Goal: Task Accomplishment & Management: Use online tool/utility

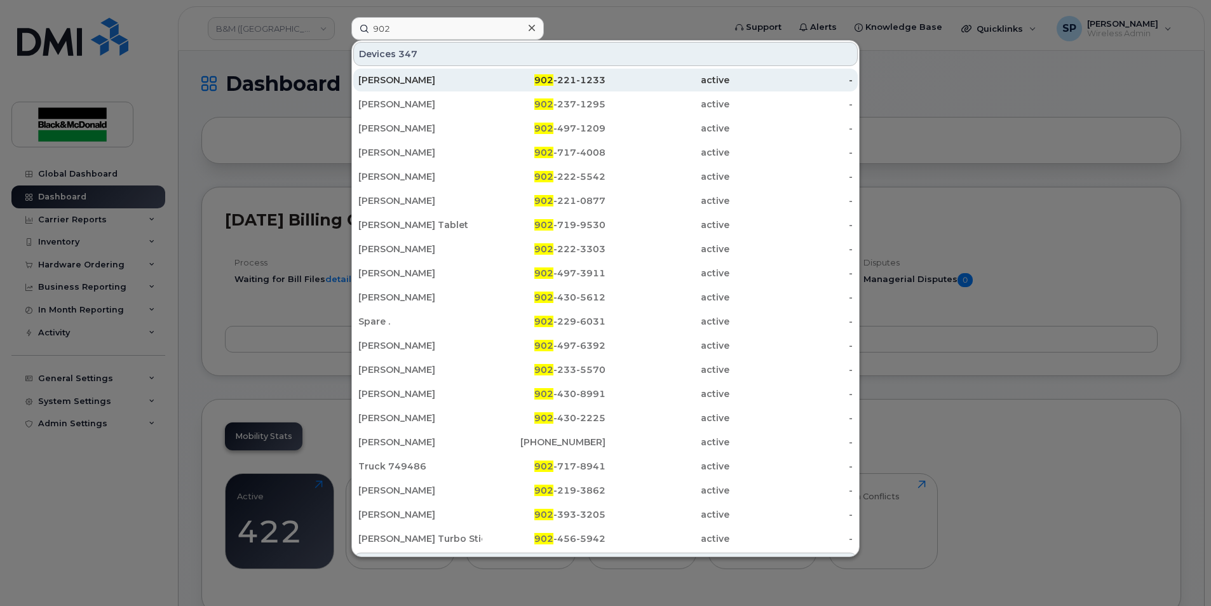
type input "902"
click at [466, 84] on div "Matt Fralic" at bounding box center [420, 80] width 124 height 13
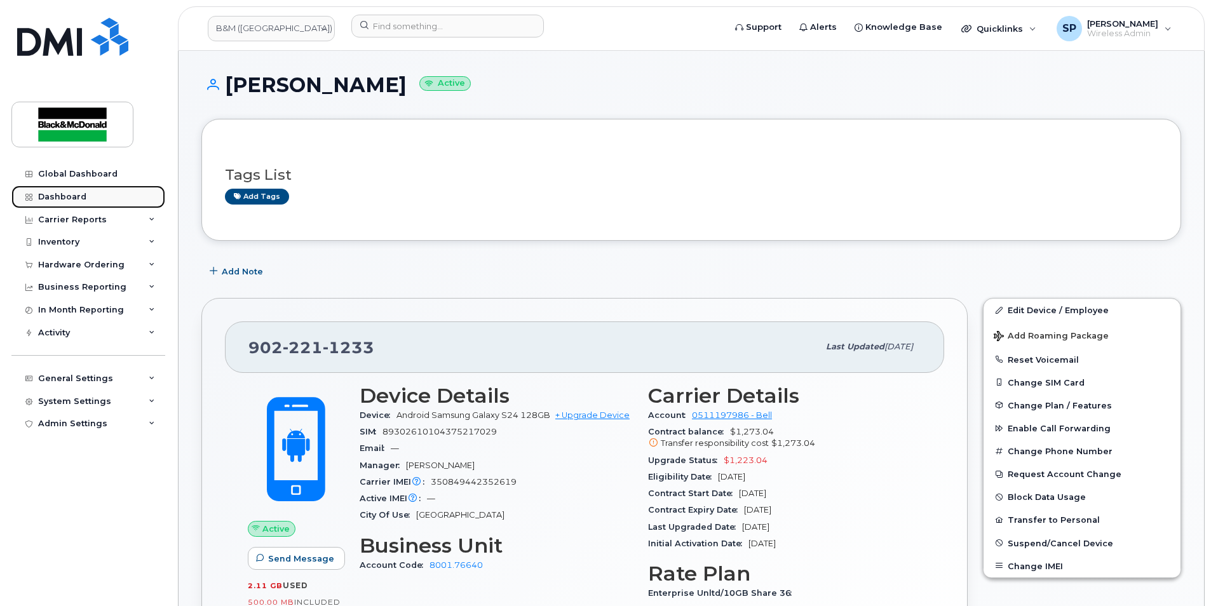
click at [65, 191] on link "Dashboard" at bounding box center [88, 196] width 154 height 23
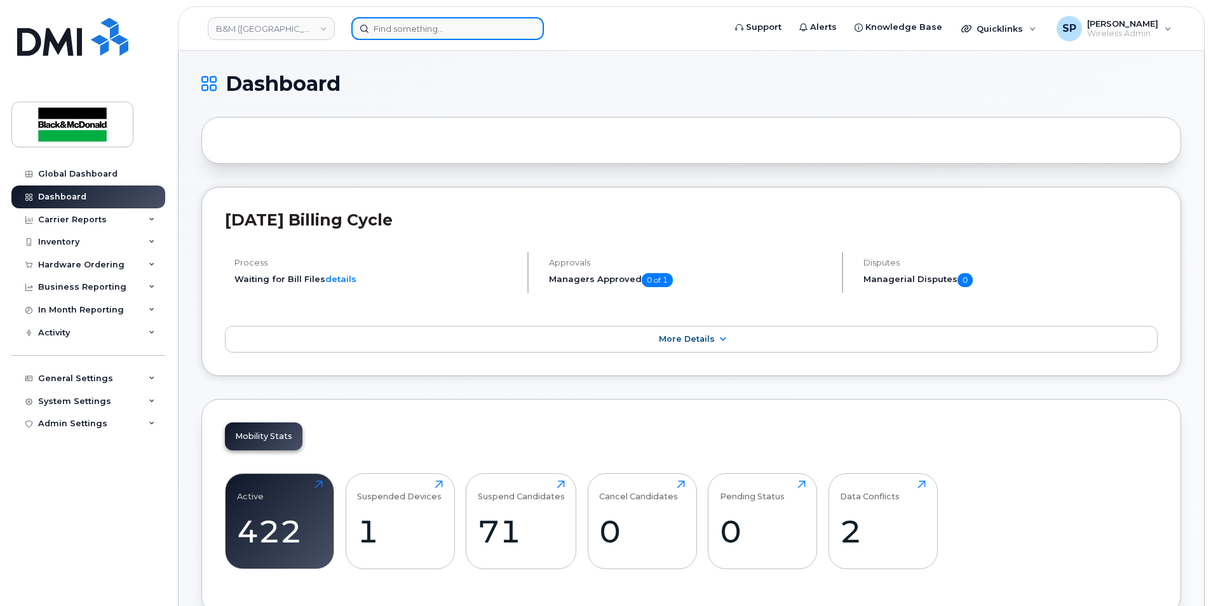
click at [377, 30] on input at bounding box center [447, 28] width 192 height 23
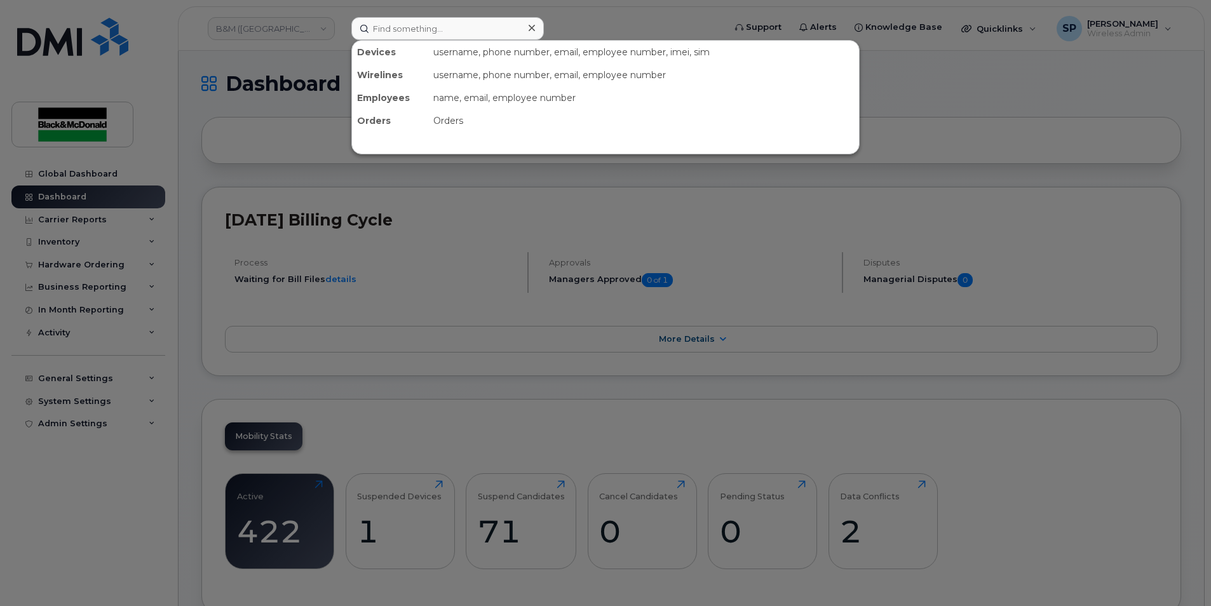
click at [444, 41] on div "username, phone number, email, employee number, imei, sim" at bounding box center [643, 52] width 431 height 23
click at [442, 34] on input at bounding box center [447, 28] width 192 height 23
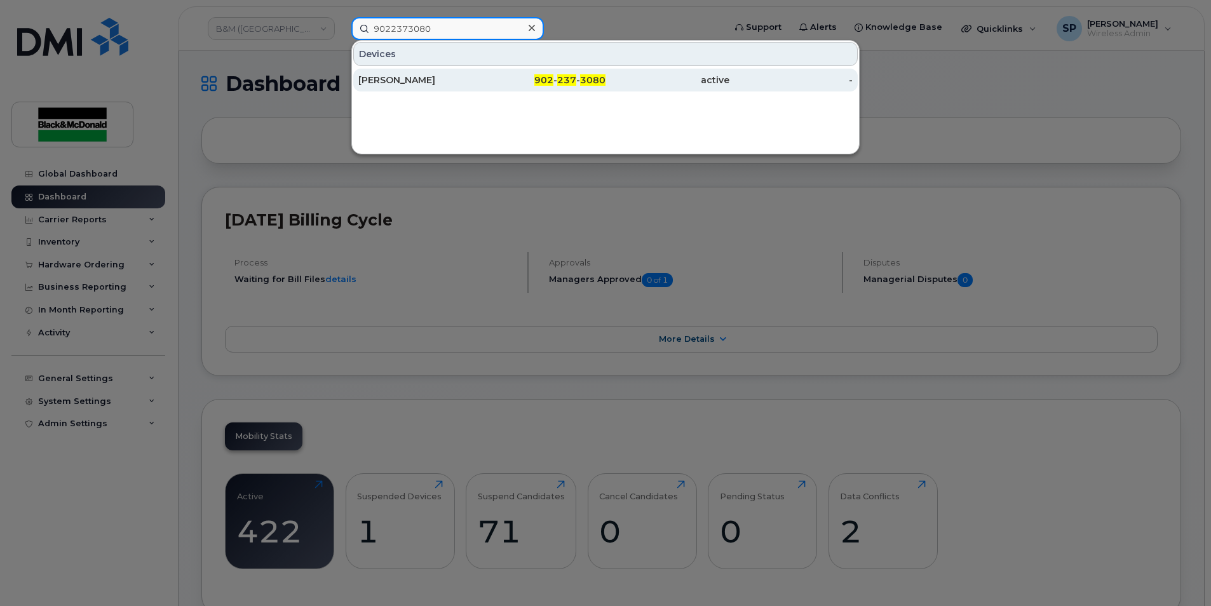
type input "9022373080"
click at [424, 80] on div "Ryan Miller" at bounding box center [420, 80] width 124 height 13
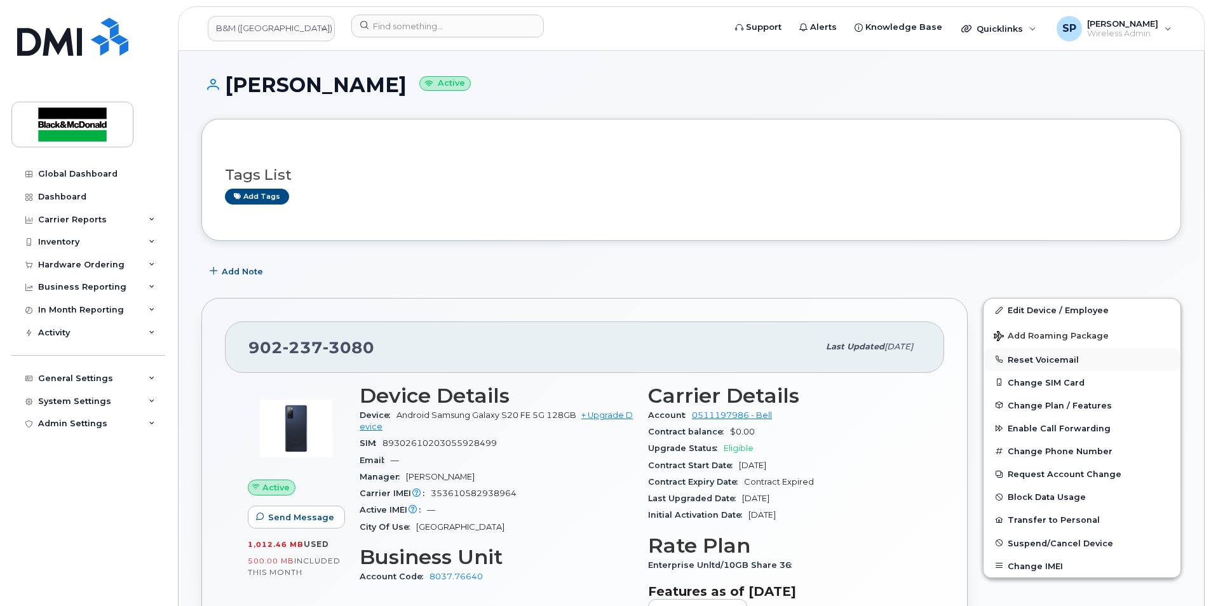
click at [1049, 362] on button "Reset Voicemail" at bounding box center [1081, 359] width 197 height 23
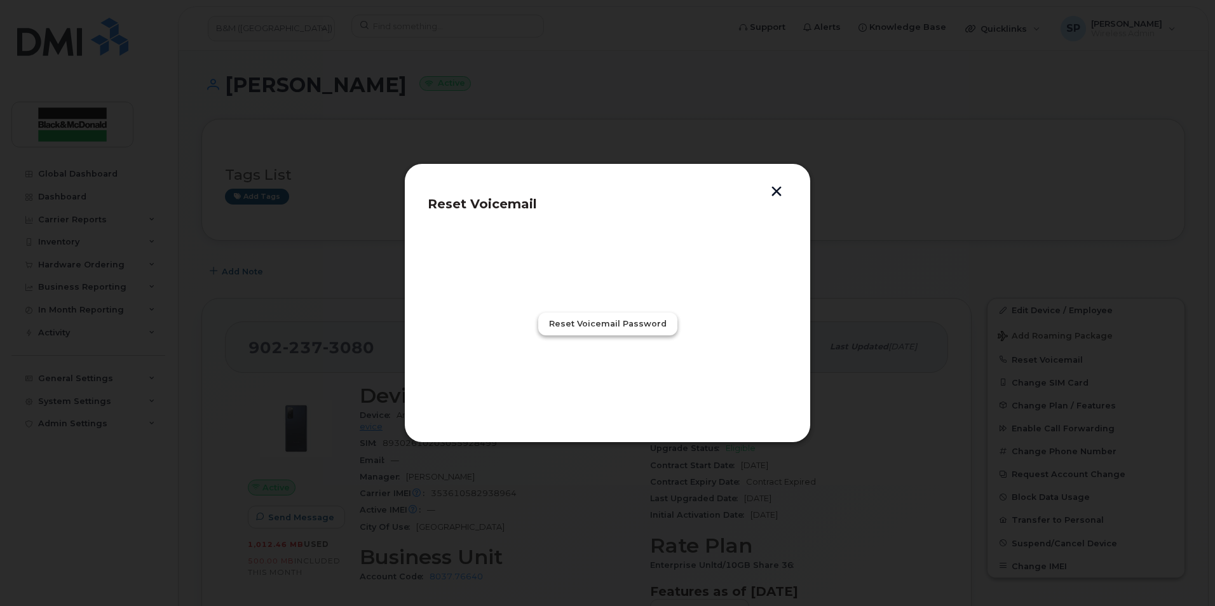
click at [588, 327] on span "Reset Voicemail Password" at bounding box center [608, 324] width 118 height 12
click at [614, 375] on span "Close" at bounding box center [607, 380] width 25 height 12
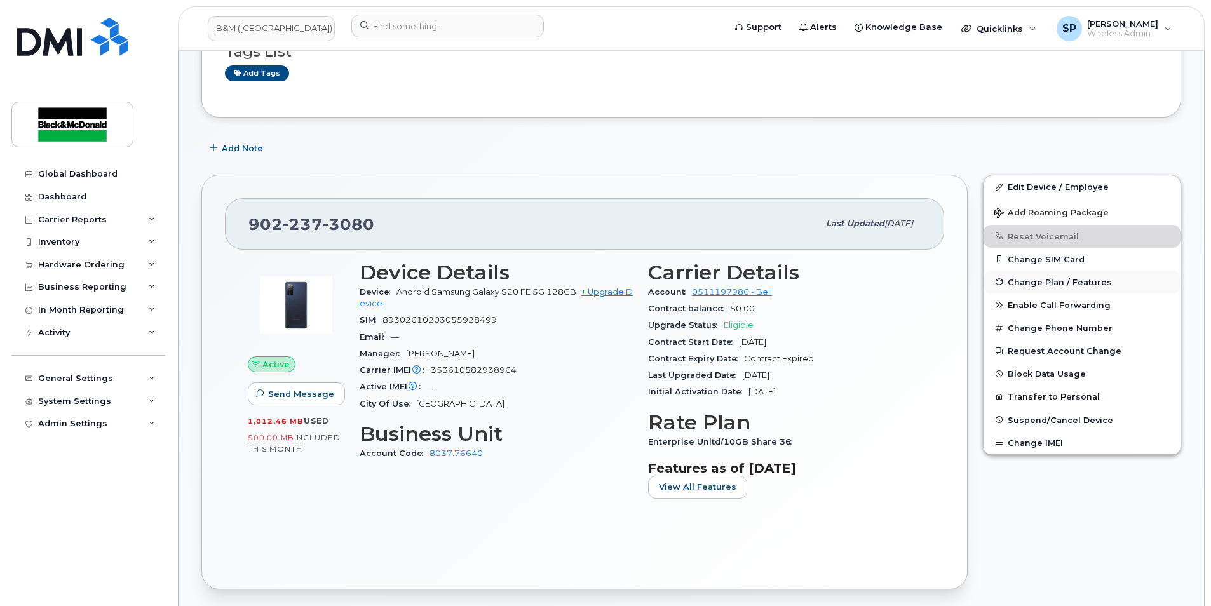
scroll to position [126, 0]
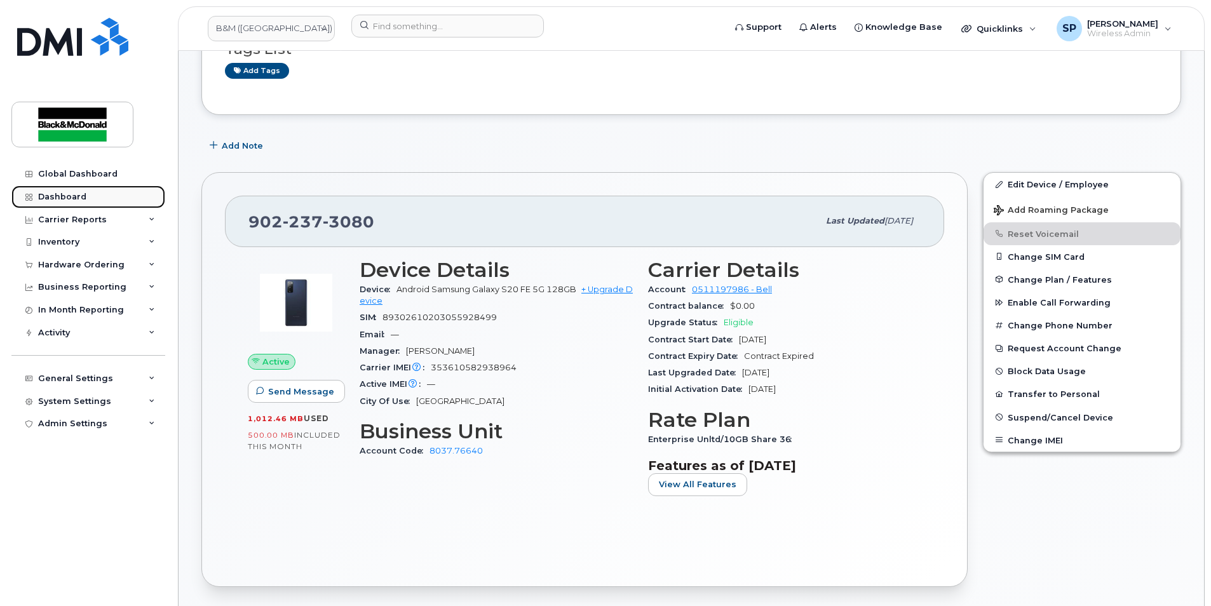
click at [91, 203] on link "Dashboard" at bounding box center [88, 196] width 154 height 23
